Goal: Check status: Check status

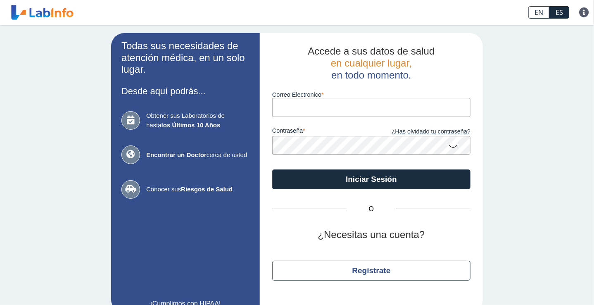
click at [288, 110] on input "Correo Electronico" at bounding box center [371, 107] width 198 height 19
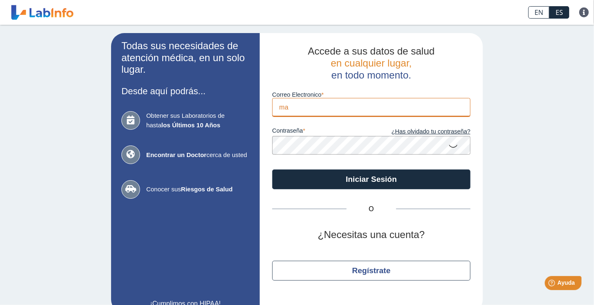
type input "m"
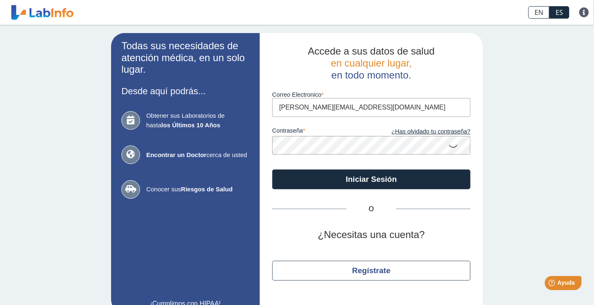
type input "[PERSON_NAME][EMAIL_ADDRESS][DOMAIN_NAME]"
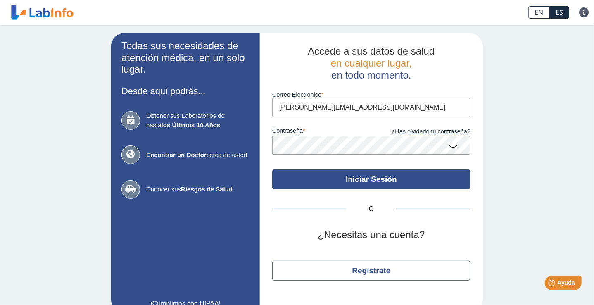
click at [361, 178] on button "Iniciar Sesión" at bounding box center [371, 179] width 198 height 20
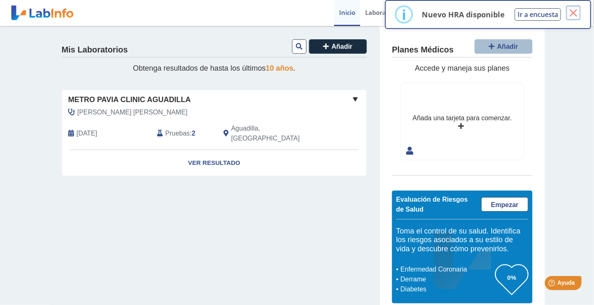
drag, startPoint x: 579, startPoint y: 12, endPoint x: 575, endPoint y: 14, distance: 4.8
click at [579, 12] on button "×" at bounding box center [573, 12] width 15 height 15
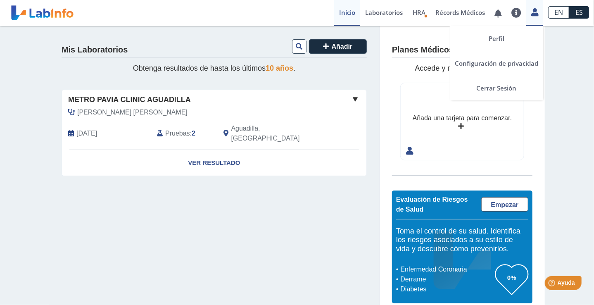
click at [538, 13] on icon at bounding box center [534, 12] width 7 height 6
click at [498, 43] on link "Perfil" at bounding box center [496, 38] width 93 height 25
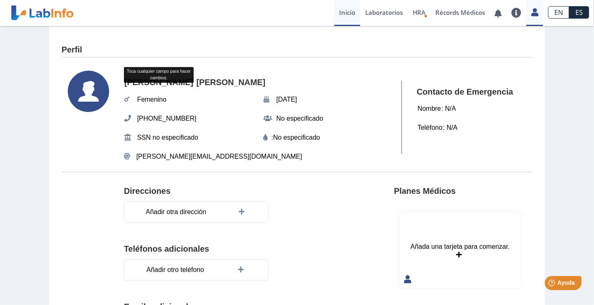
click at [339, 15] on link "Inicio" at bounding box center [347, 13] width 26 height 26
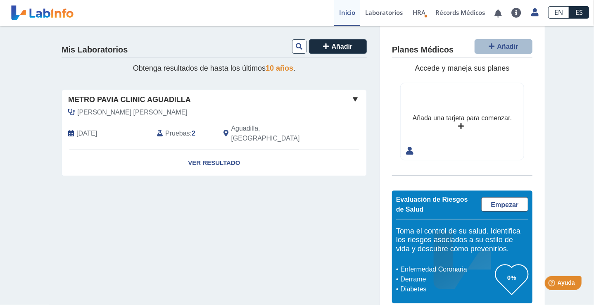
click at [98, 113] on span "[PERSON_NAME] [PERSON_NAME]" at bounding box center [132, 112] width 110 height 10
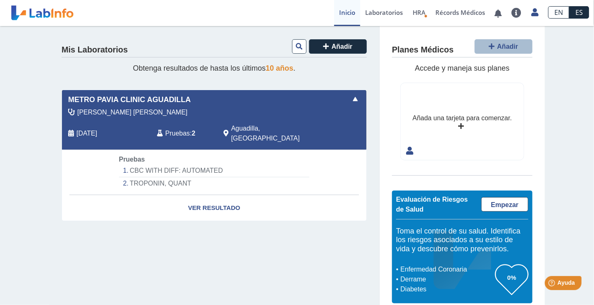
click at [72, 112] on div "[PERSON_NAME] [PERSON_NAME]" at bounding box center [195, 112] width 267 height 10
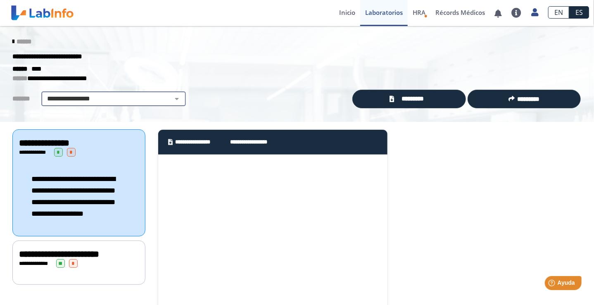
click at [159, 99] on select "**********" at bounding box center [114, 99] width 140 height 10
click at [12, 40] on icon at bounding box center [13, 41] width 2 height 7
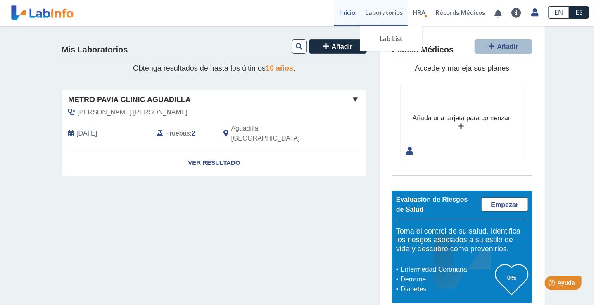
click at [380, 18] on link "Laboratorios" at bounding box center [384, 13] width 48 height 26
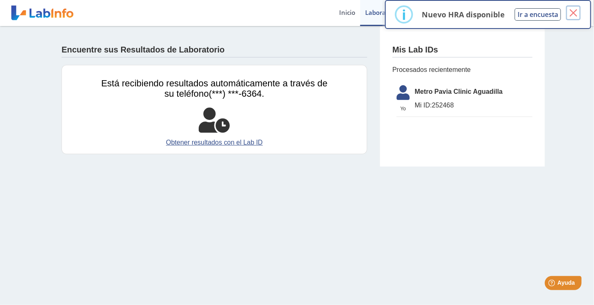
click at [580, 12] on button "×" at bounding box center [573, 12] width 15 height 15
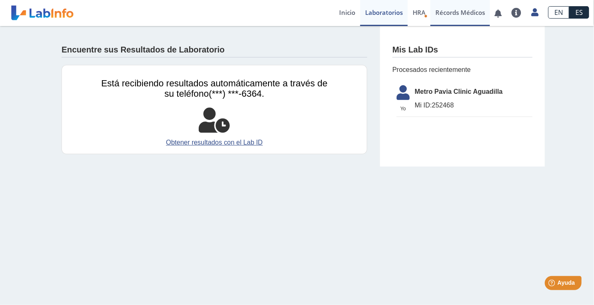
click at [448, 11] on link "Récords Médicos" at bounding box center [460, 13] width 59 height 26
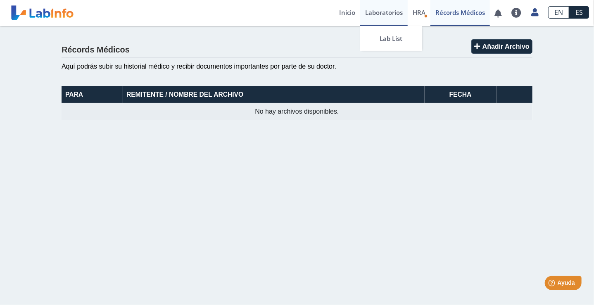
click at [375, 11] on link "Laboratorios" at bounding box center [384, 13] width 48 height 26
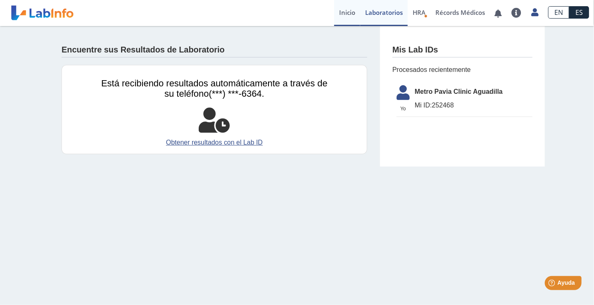
click at [338, 14] on link "Inicio" at bounding box center [347, 13] width 26 height 26
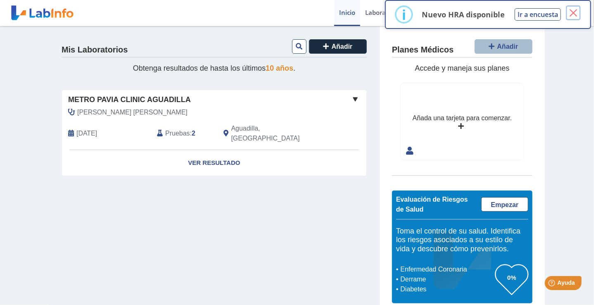
click at [571, 12] on button "×" at bounding box center [573, 12] width 15 height 15
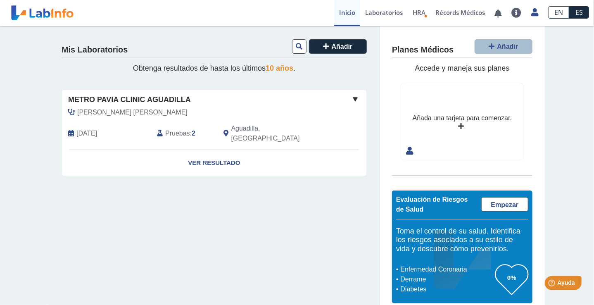
click at [352, 99] on span at bounding box center [355, 99] width 10 height 10
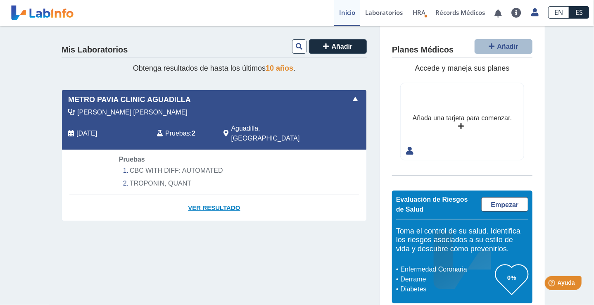
click at [207, 195] on link "Ver Resultado" at bounding box center [214, 208] width 304 height 26
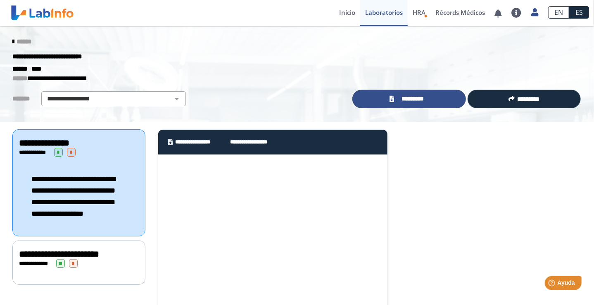
click at [427, 95] on link "*********" at bounding box center [408, 99] width 113 height 19
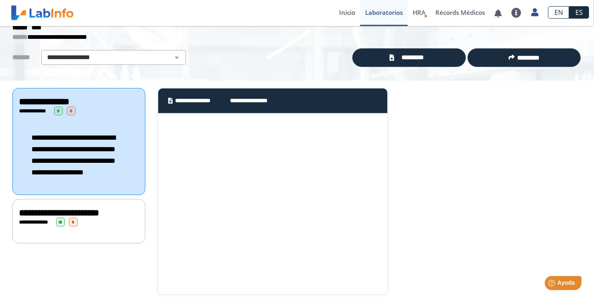
click at [109, 218] on div "**********" at bounding box center [79, 213] width 120 height 10
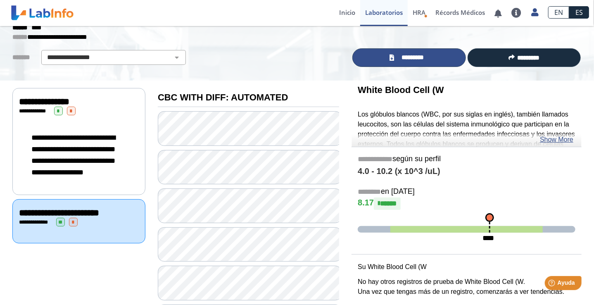
click at [408, 62] on link "*********" at bounding box center [408, 57] width 113 height 19
click at [387, 62] on link "*********" at bounding box center [408, 57] width 113 height 19
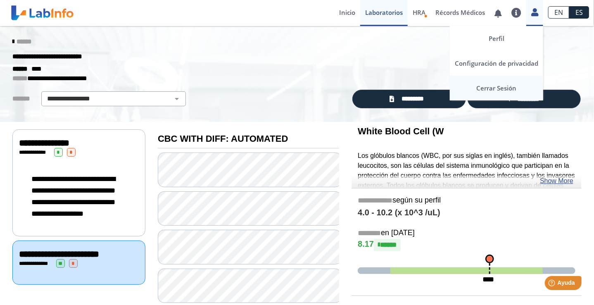
click at [488, 90] on link "Cerrar Sesión" at bounding box center [496, 88] width 93 height 25
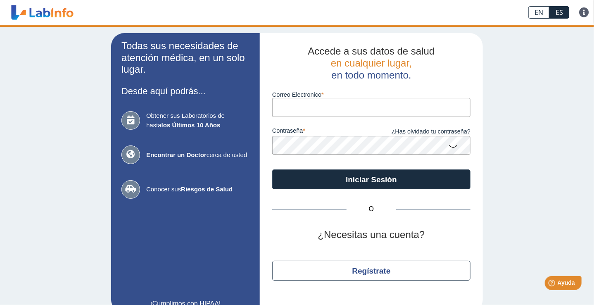
type input "[PERSON_NAME][EMAIL_ADDRESS][DOMAIN_NAME]"
